Goal: Information Seeking & Learning: Learn about a topic

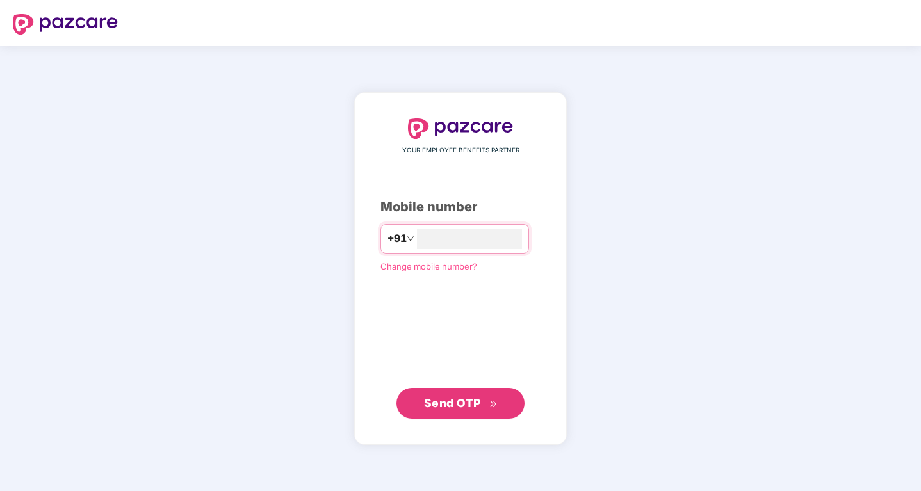
type input "**********"
click at [425, 396] on span "Send OTP" at bounding box center [452, 402] width 57 height 13
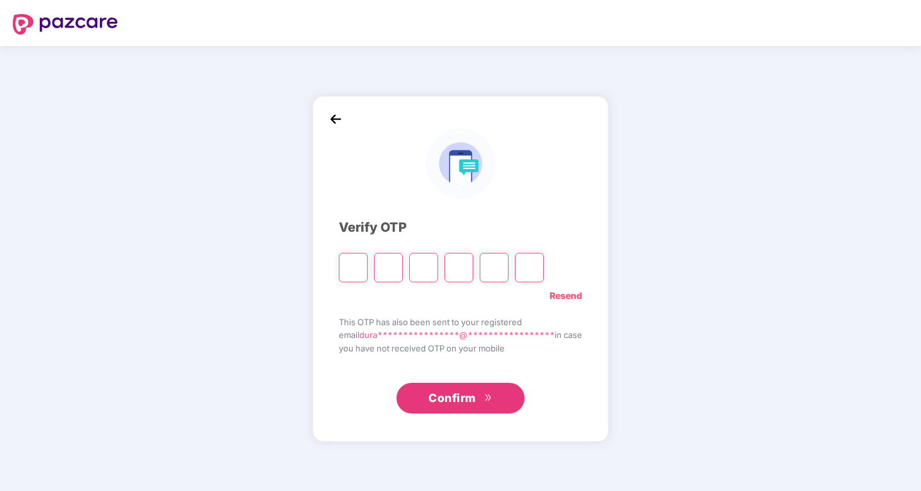
type input "*"
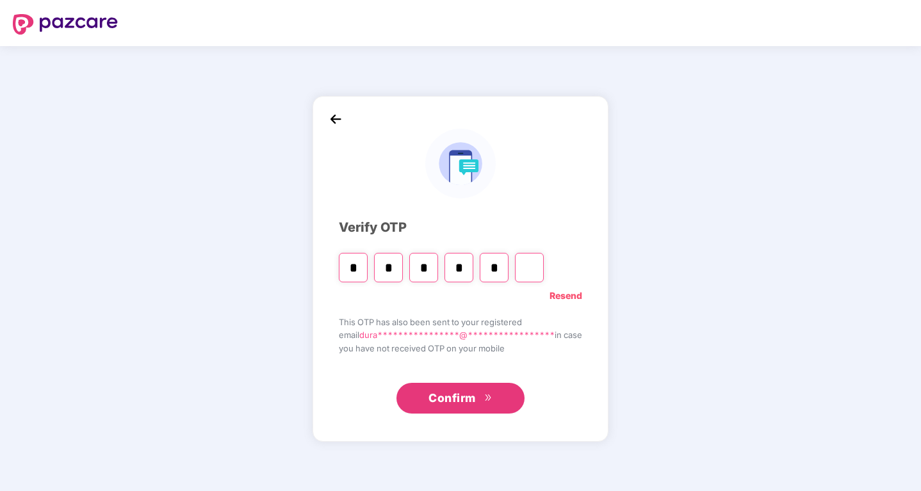
type input "*"
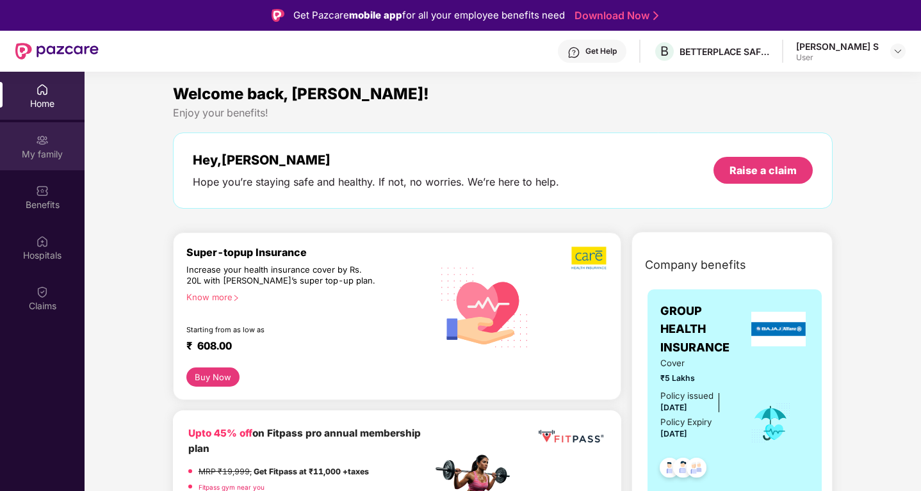
click at [49, 148] on div "My family" at bounding box center [42, 154] width 85 height 13
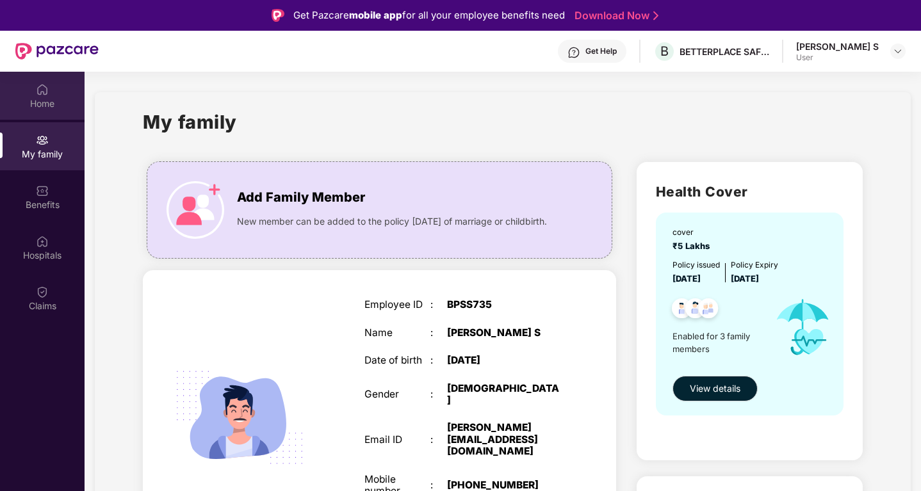
click at [44, 78] on div "Home" at bounding box center [42, 96] width 85 height 48
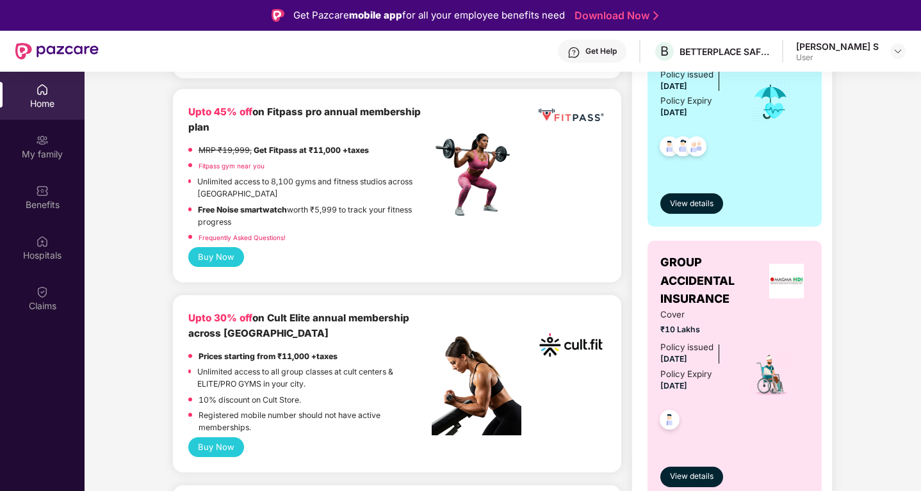
scroll to position [572, 0]
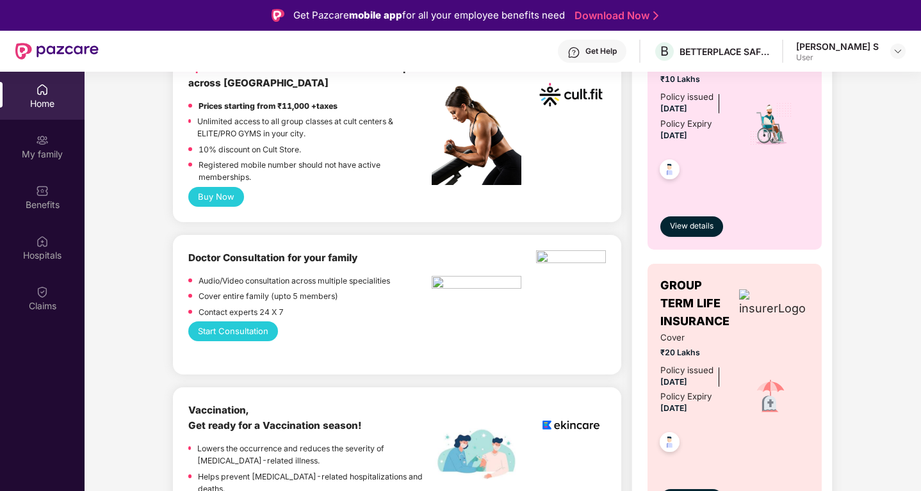
click at [692, 491] on span "View details" at bounding box center [692, 500] width 44 height 12
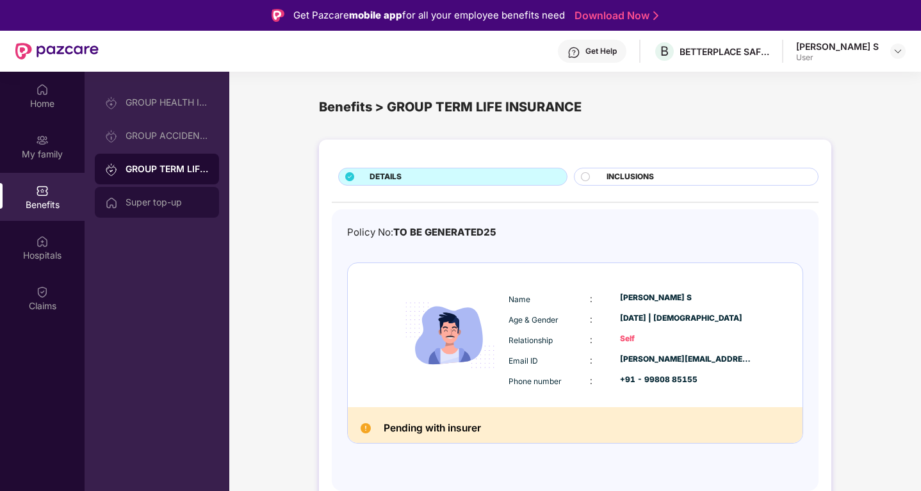
click at [147, 204] on div "Super top-up" at bounding box center [167, 202] width 83 height 10
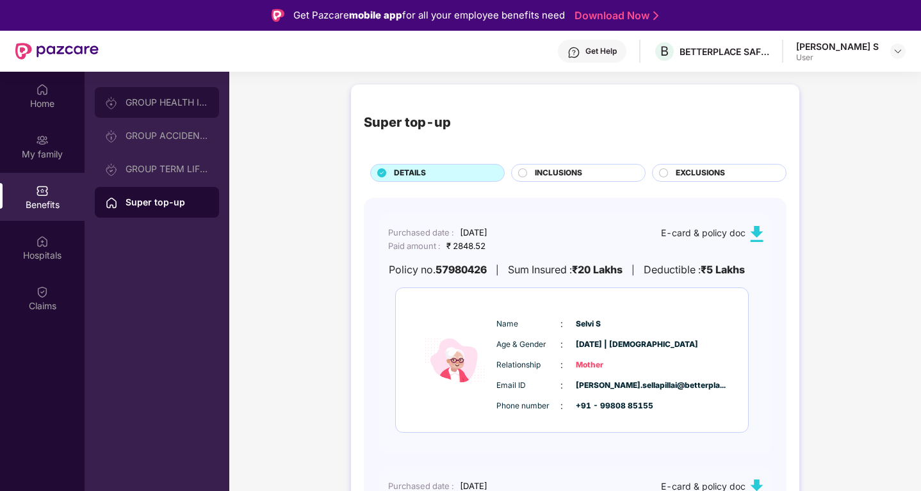
click at [160, 101] on div "GROUP HEALTH INSURANCE" at bounding box center [167, 102] width 83 height 10
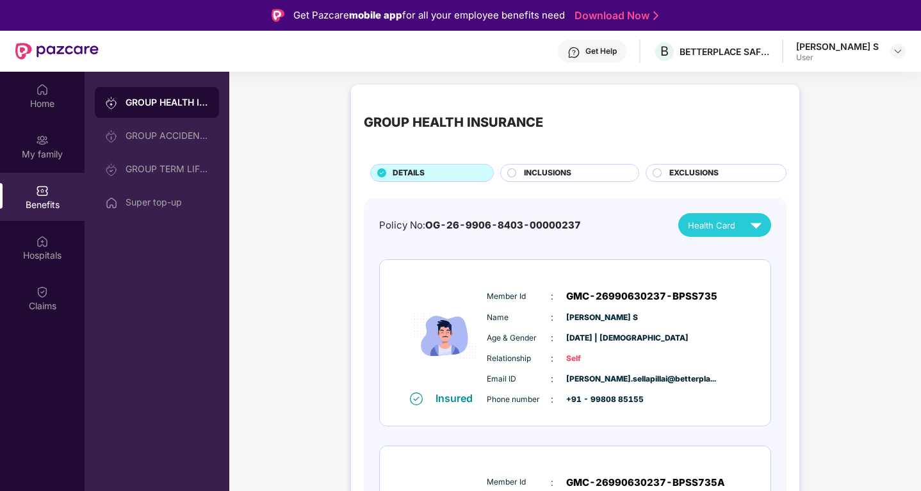
click at [559, 170] on span "INCLUSIONS" at bounding box center [547, 173] width 47 height 12
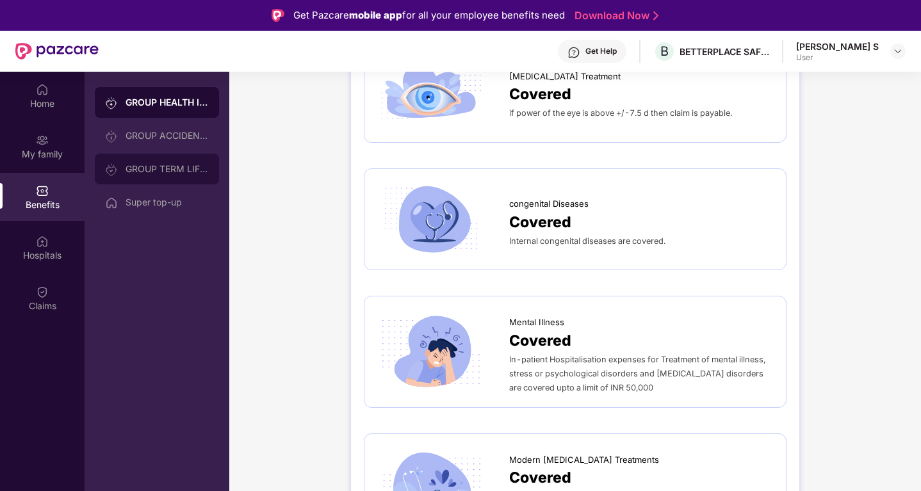
scroll to position [2027, 0]
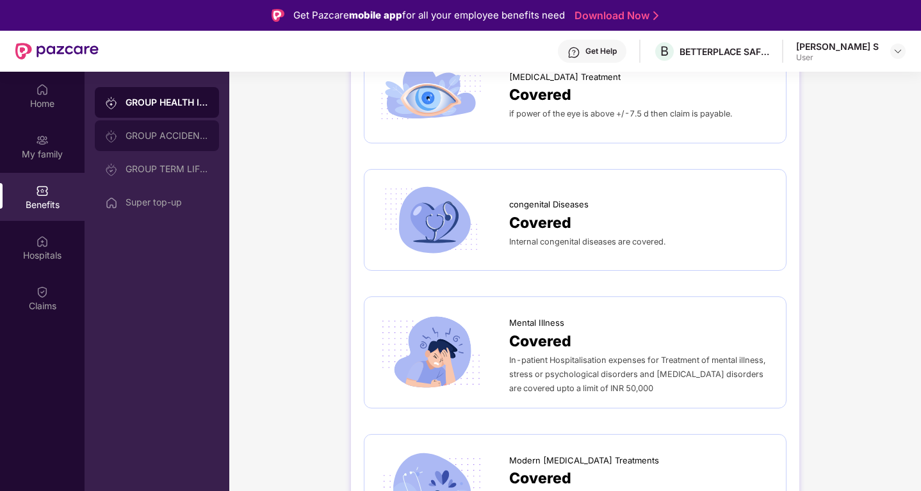
click at [138, 140] on div "GROUP ACCIDENTAL INSURANCE" at bounding box center [167, 136] width 83 height 10
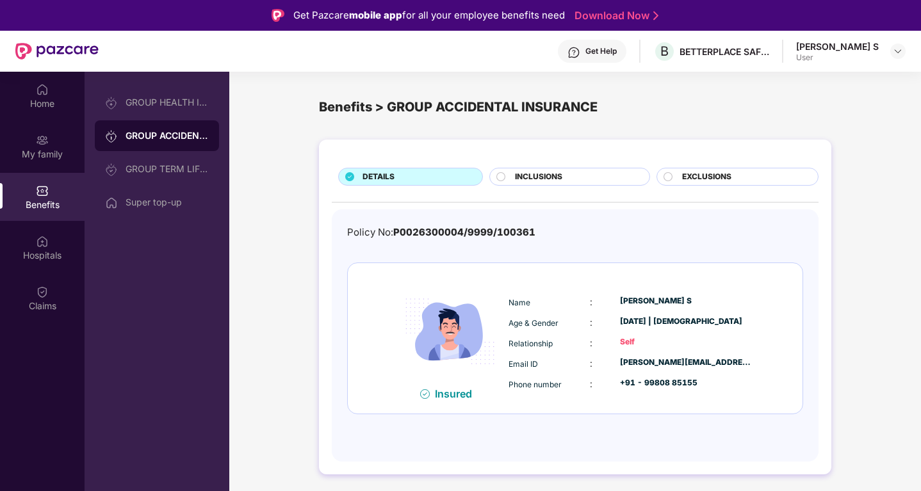
click at [536, 170] on div "INCLUSIONS" at bounding box center [569, 177] width 160 height 18
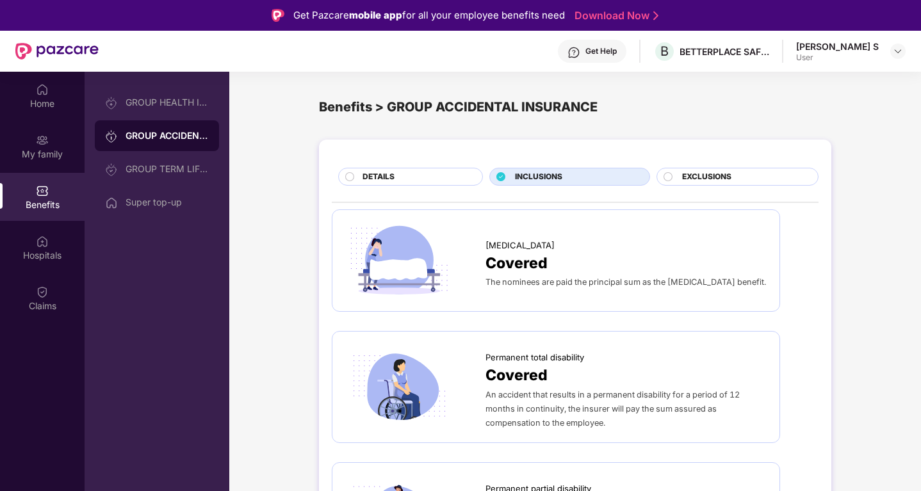
click at [701, 174] on span "EXCLUSIONS" at bounding box center [706, 177] width 49 height 12
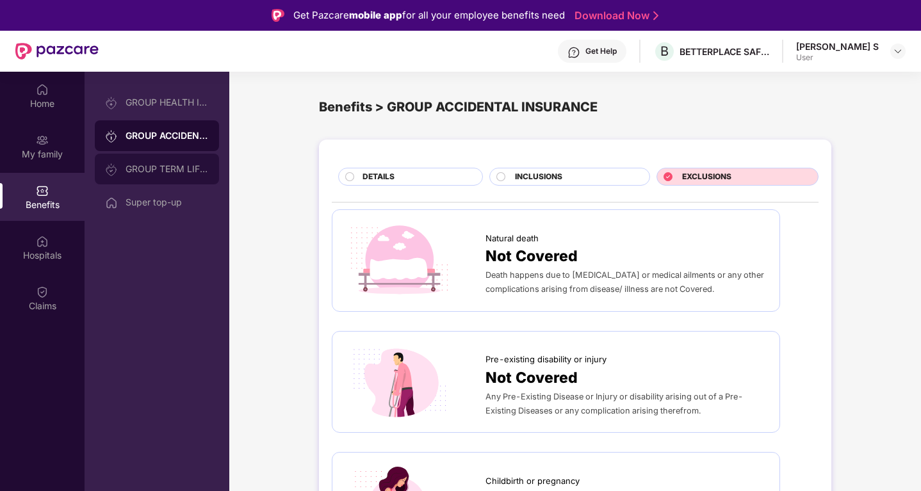
click at [167, 172] on div "GROUP TERM LIFE INSURANCE" at bounding box center [167, 169] width 83 height 10
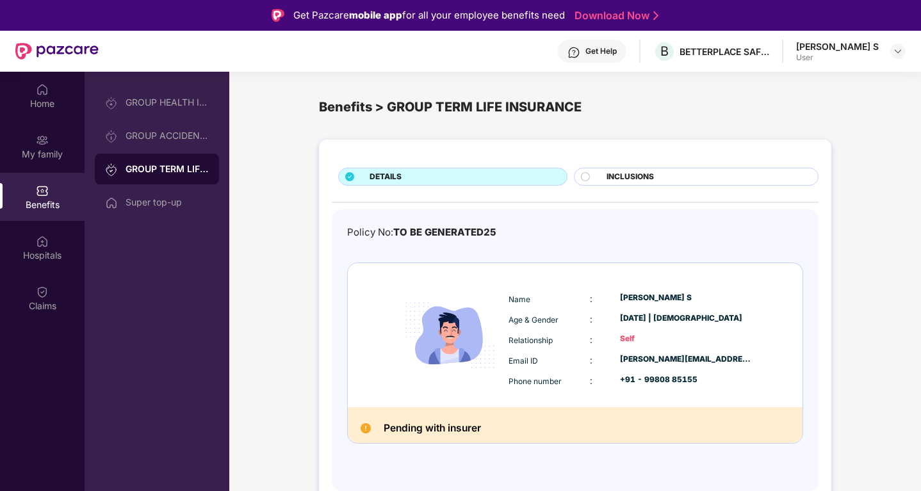
click at [621, 171] on span "INCLUSIONS" at bounding box center [630, 177] width 47 height 12
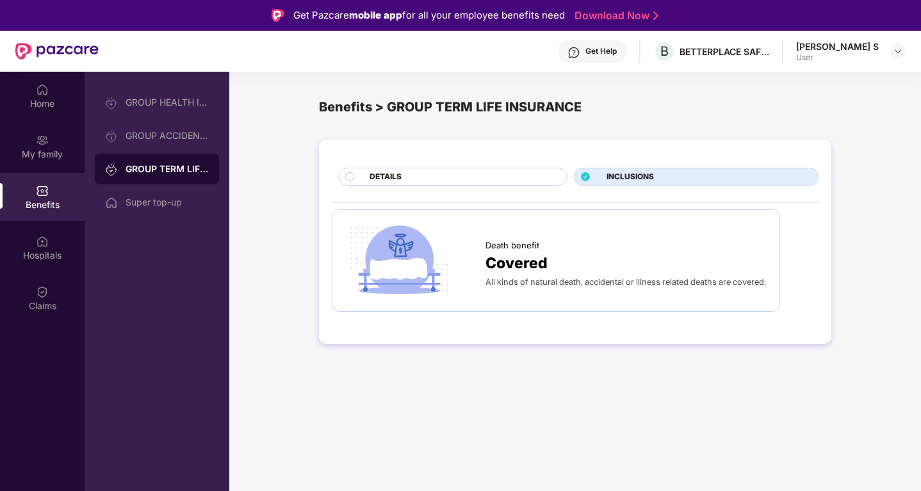
click at [420, 176] on div "DETAILS" at bounding box center [461, 178] width 197 height 14
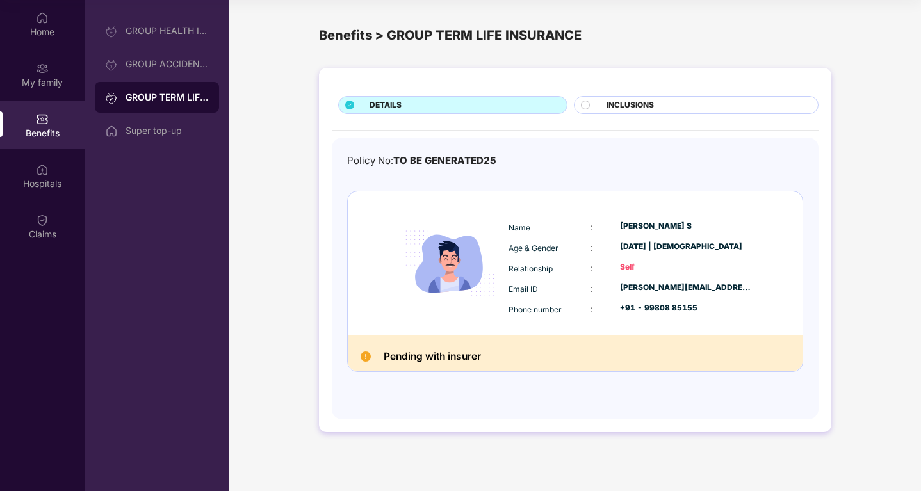
scroll to position [72, 0]
click at [495, 332] on div "Name : [PERSON_NAME] S Age & Gender : [DATE] | [DEMOGRAPHIC_DATA] Relationship …" at bounding box center [575, 264] width 455 height 144
click at [133, 136] on div "Super top-up" at bounding box center [157, 130] width 124 height 31
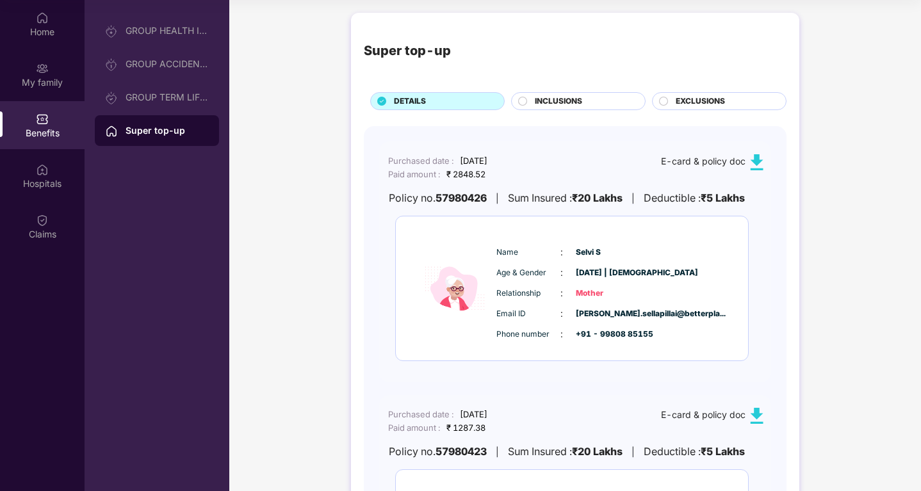
click at [570, 99] on span "INCLUSIONS" at bounding box center [558, 101] width 47 height 12
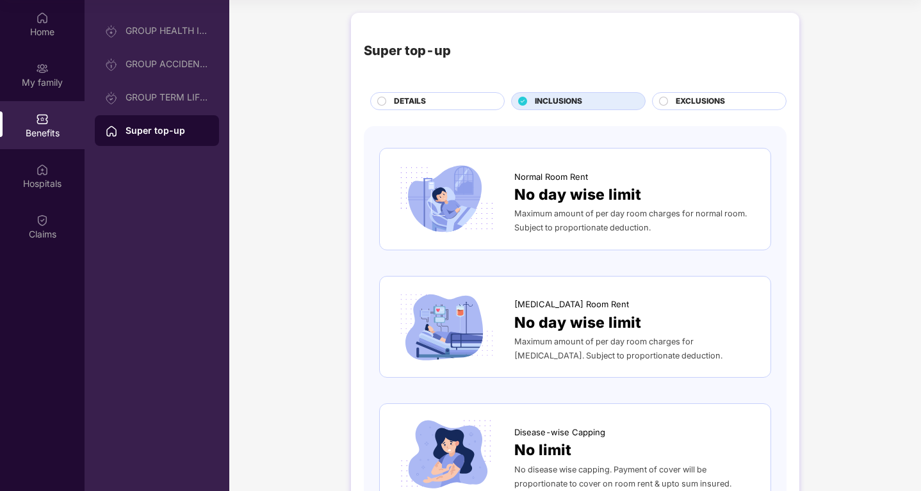
click at [418, 97] on span "DETAILS" at bounding box center [410, 101] width 32 height 12
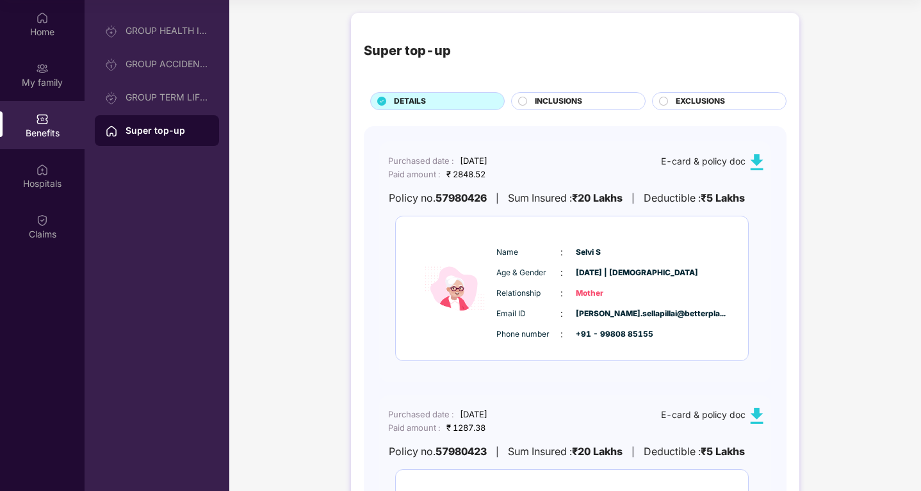
click at [757, 158] on img at bounding box center [757, 162] width 16 height 16
click at [755, 412] on img at bounding box center [757, 416] width 16 height 16
click at [566, 99] on span "INCLUSIONS" at bounding box center [558, 101] width 47 height 12
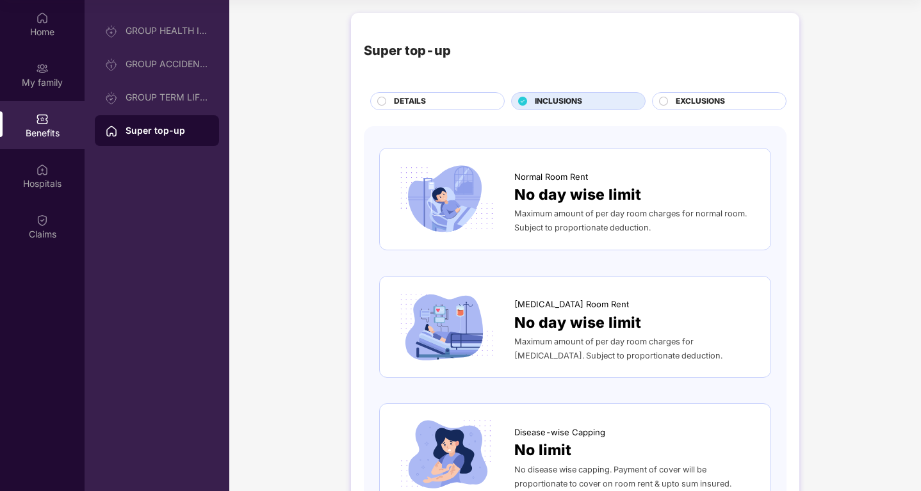
click at [699, 97] on span "EXCLUSIONS" at bounding box center [700, 101] width 49 height 12
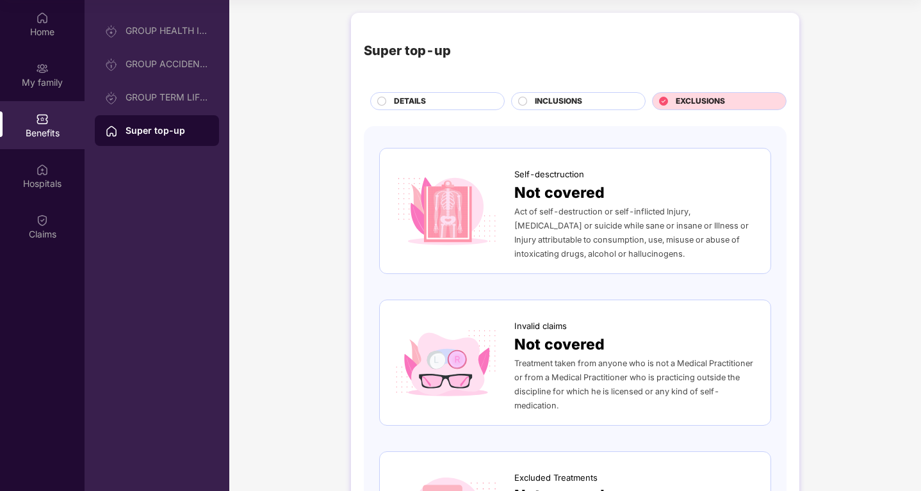
click at [548, 102] on span "INCLUSIONS" at bounding box center [558, 101] width 47 height 12
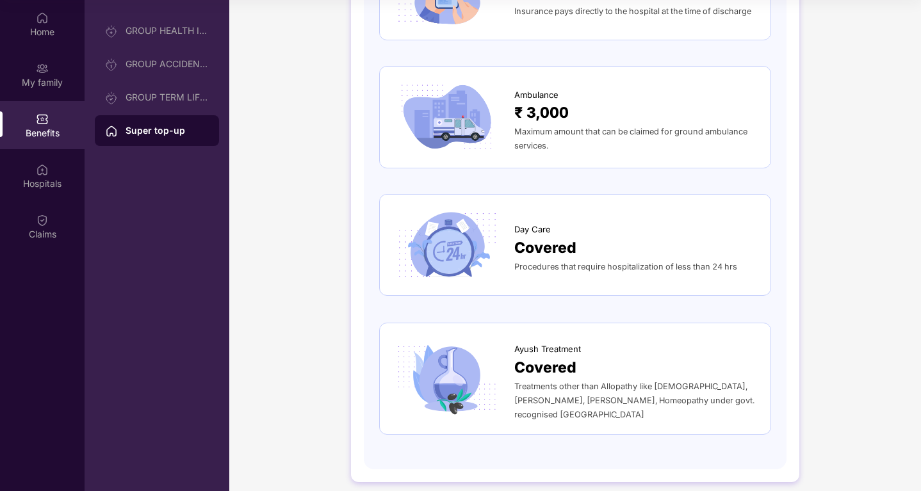
scroll to position [1382, 0]
